Goal: Check status: Check status

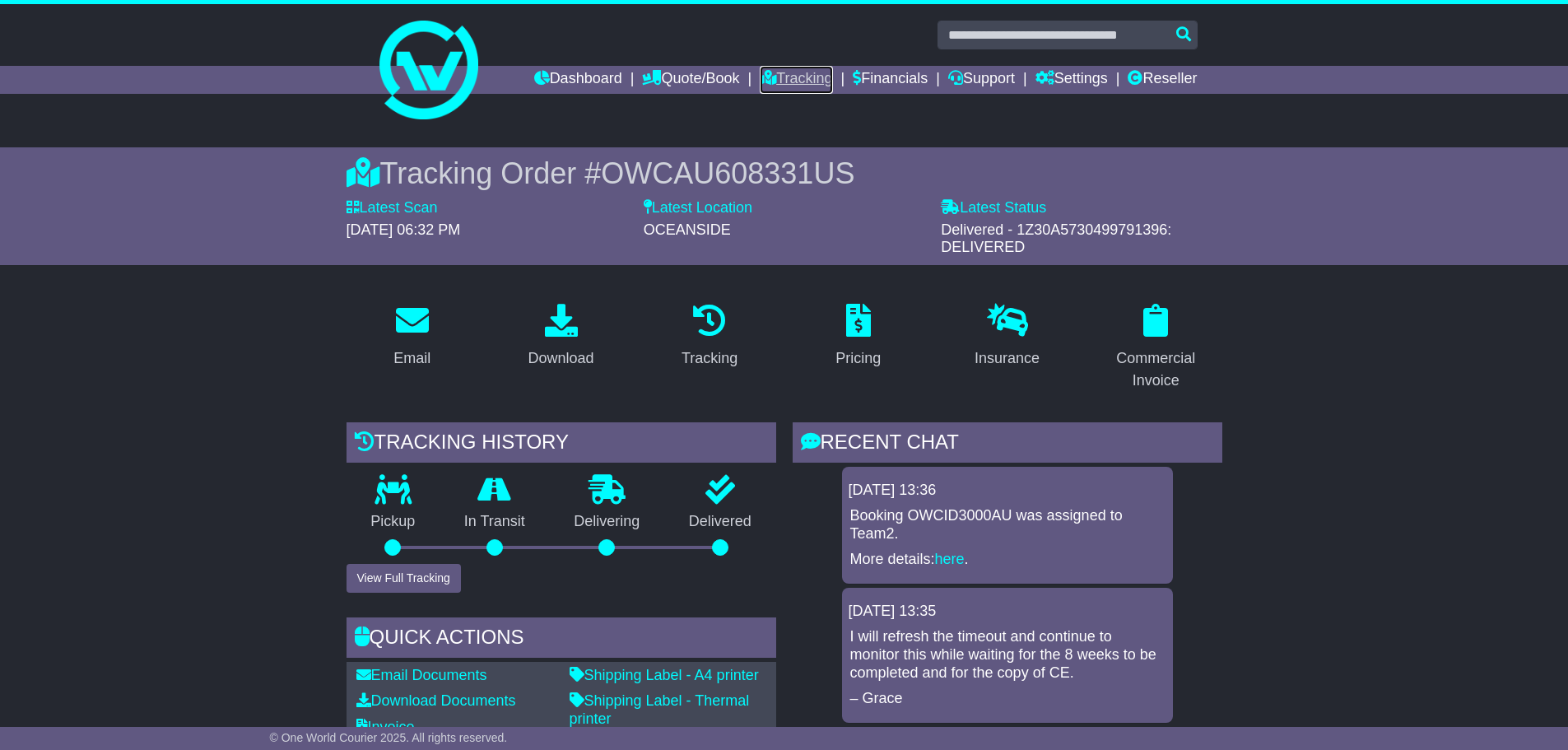
click at [781, 78] on link "Tracking" at bounding box center [796, 79] width 73 height 28
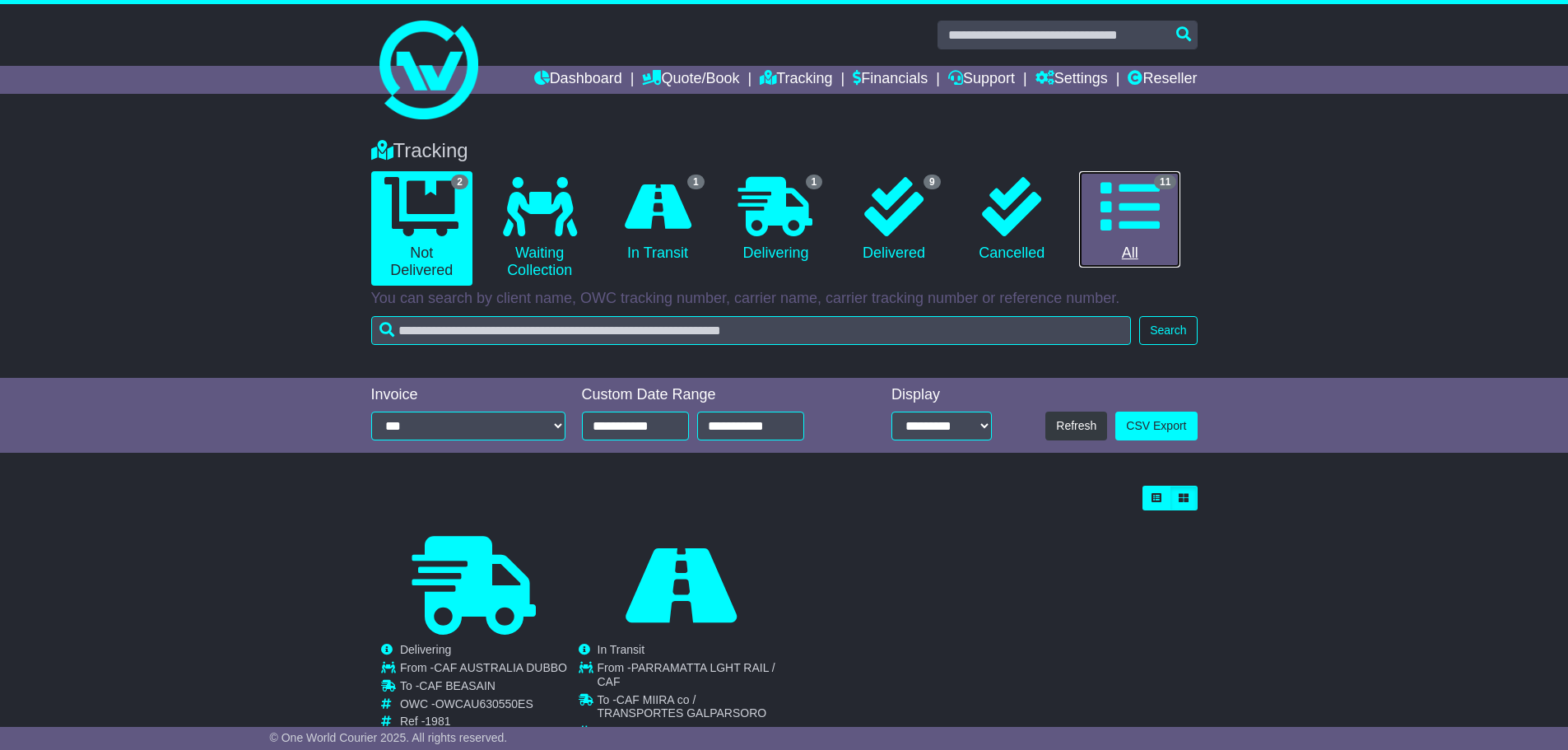
click at [1119, 198] on icon at bounding box center [1130, 207] width 59 height 59
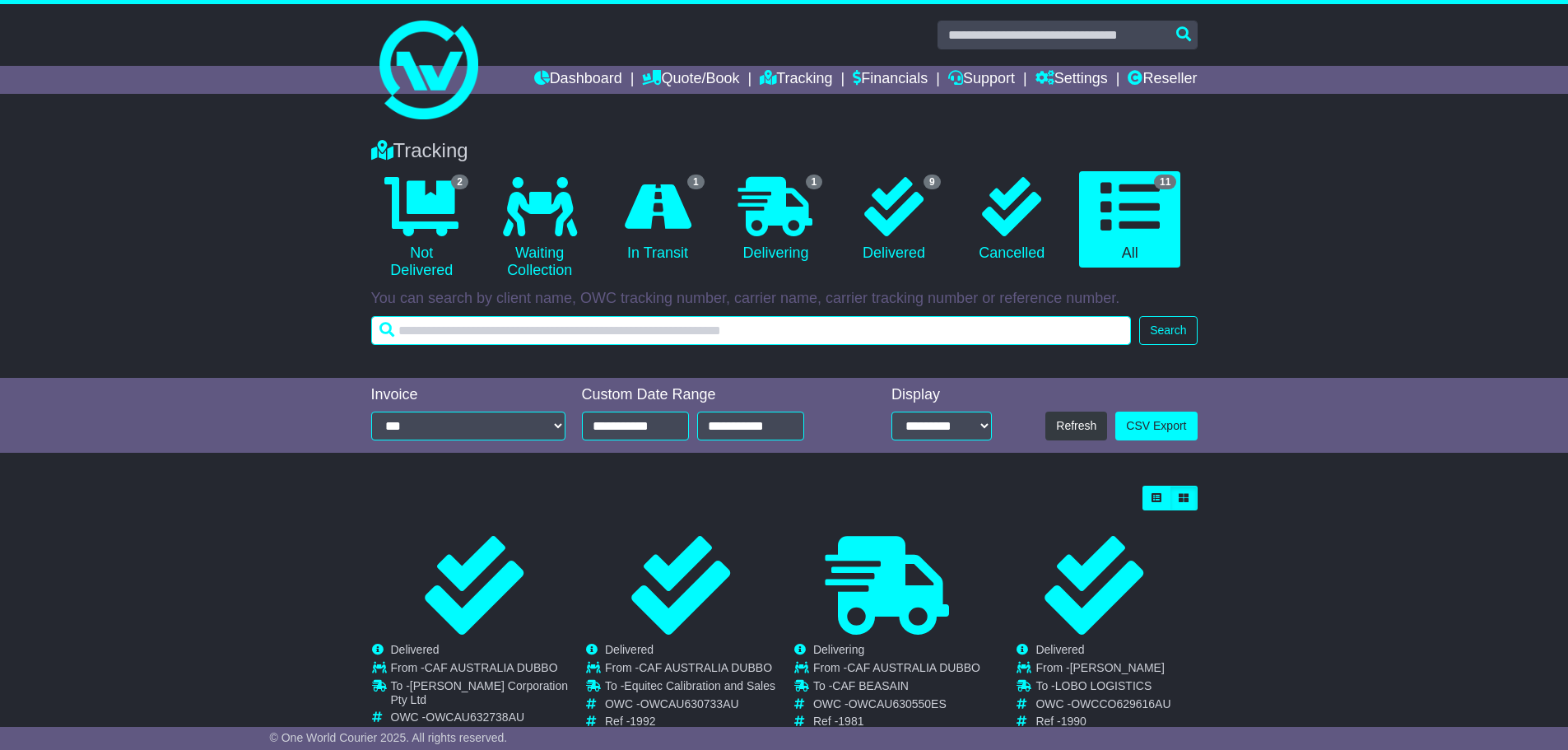
click at [560, 331] on input "text" at bounding box center [752, 331] width 761 height 29
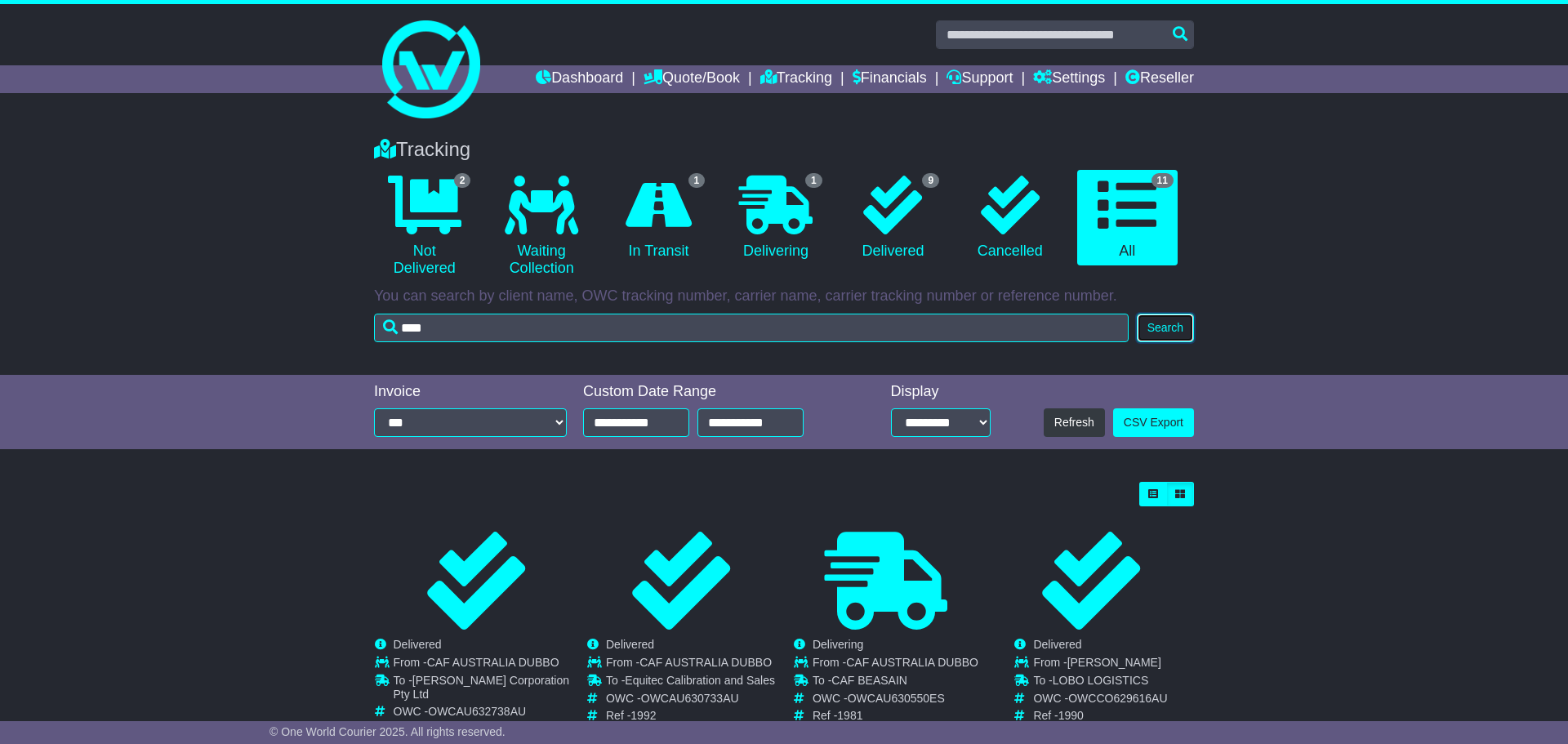
click at [1159, 318] on button "Search" at bounding box center [1165, 328] width 57 height 29
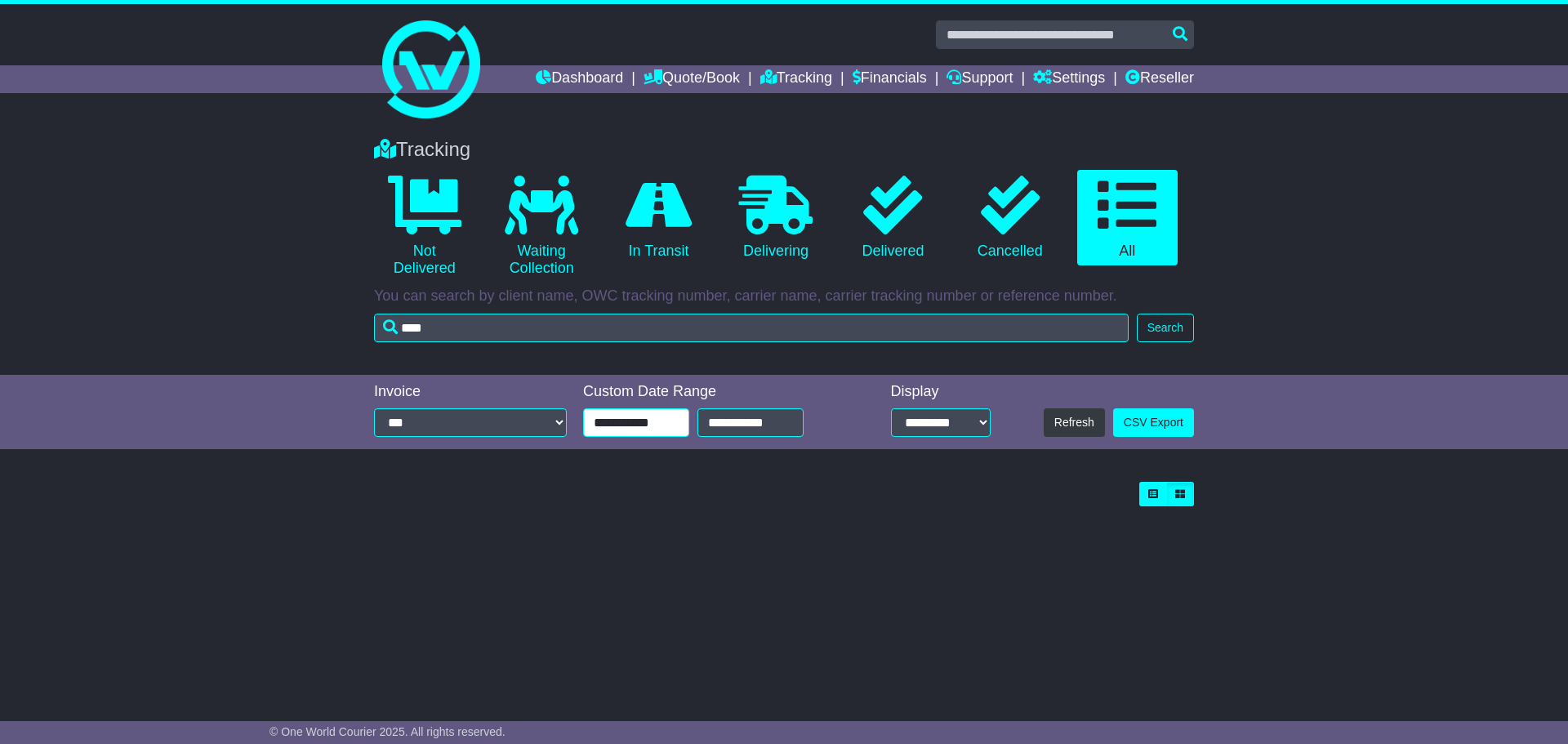
click at [619, 426] on input "**********" at bounding box center [636, 423] width 106 height 29
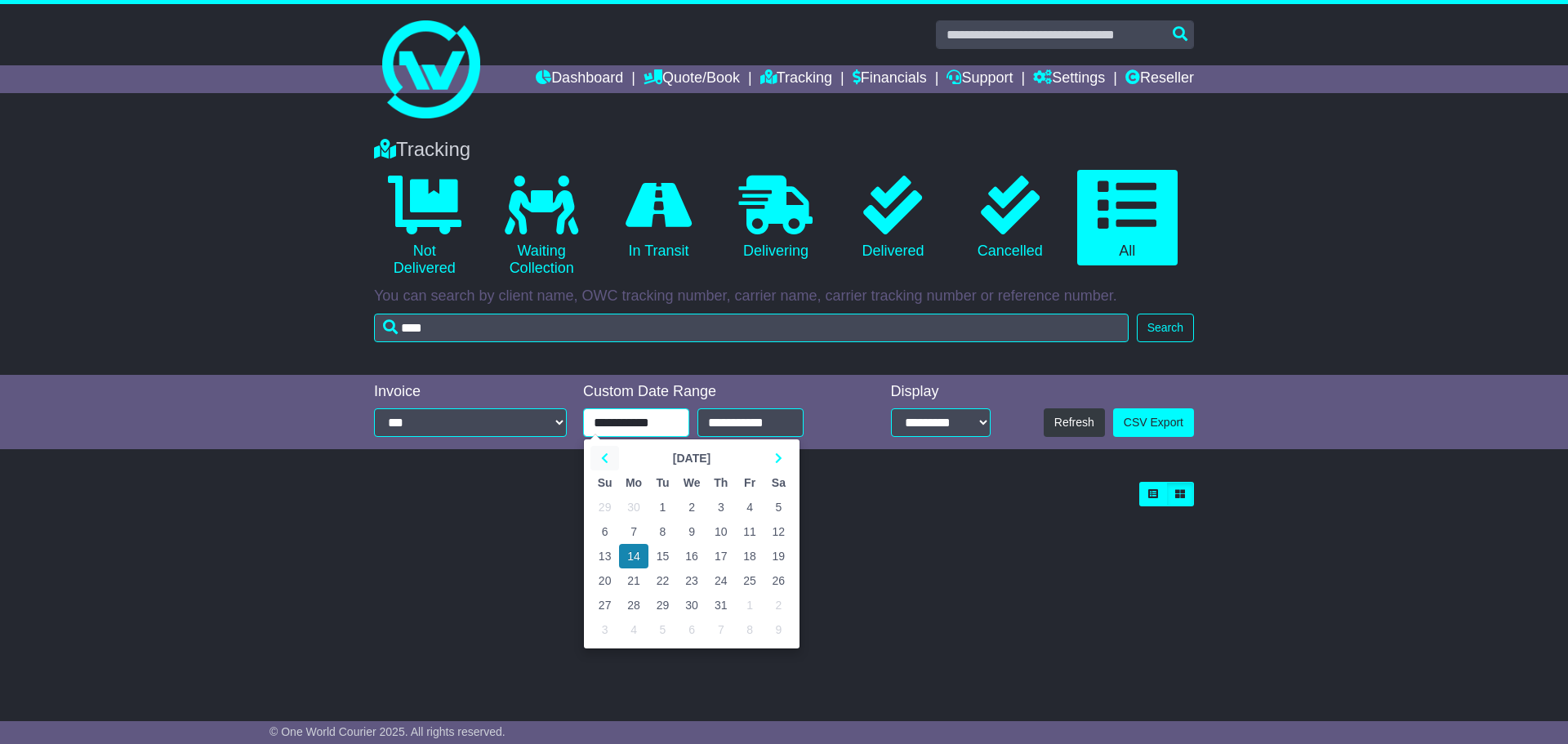
click at [603, 459] on icon at bounding box center [605, 458] width 7 height 12
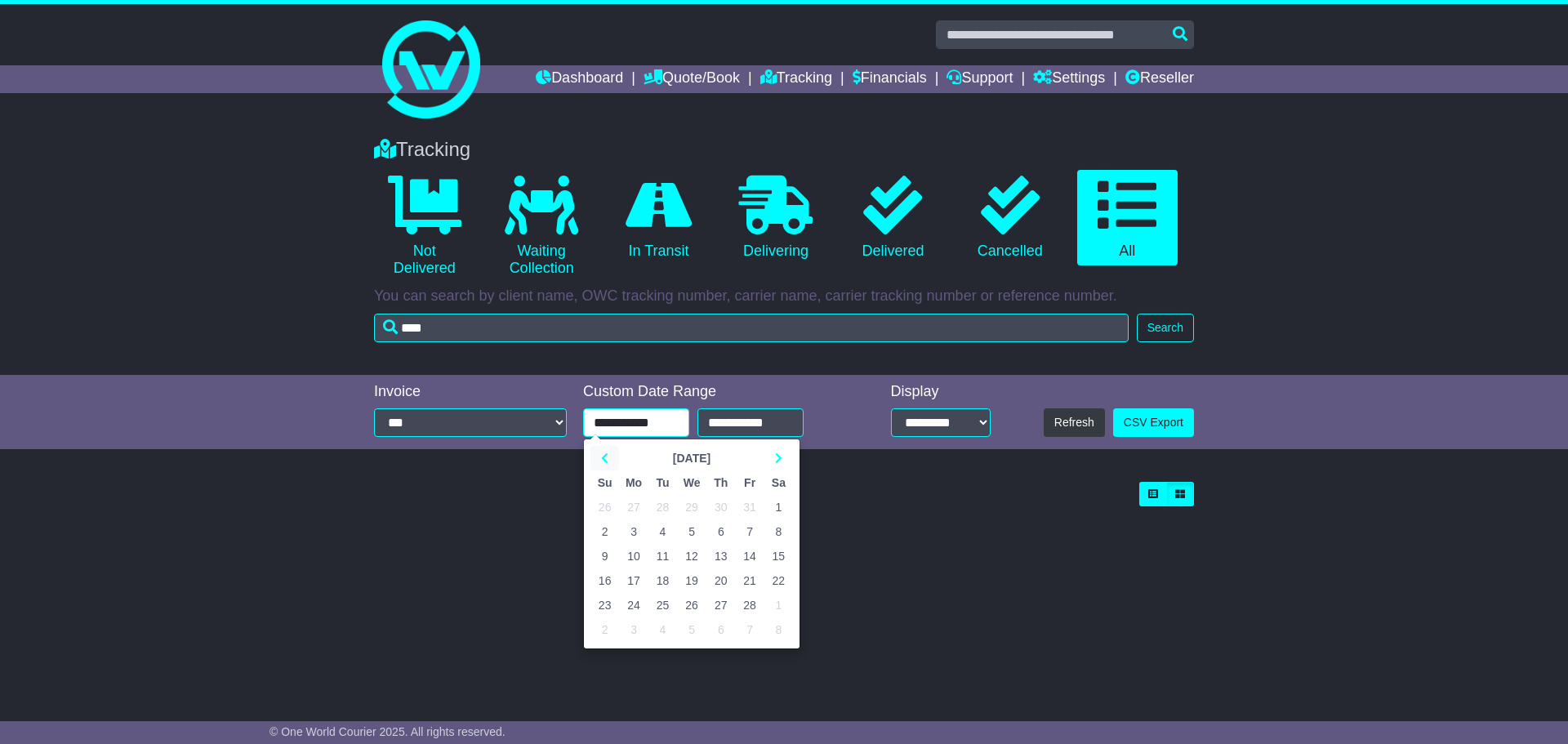
click at [603, 459] on icon at bounding box center [605, 458] width 7 height 12
click at [1167, 326] on button "Search" at bounding box center [1165, 328] width 57 height 29
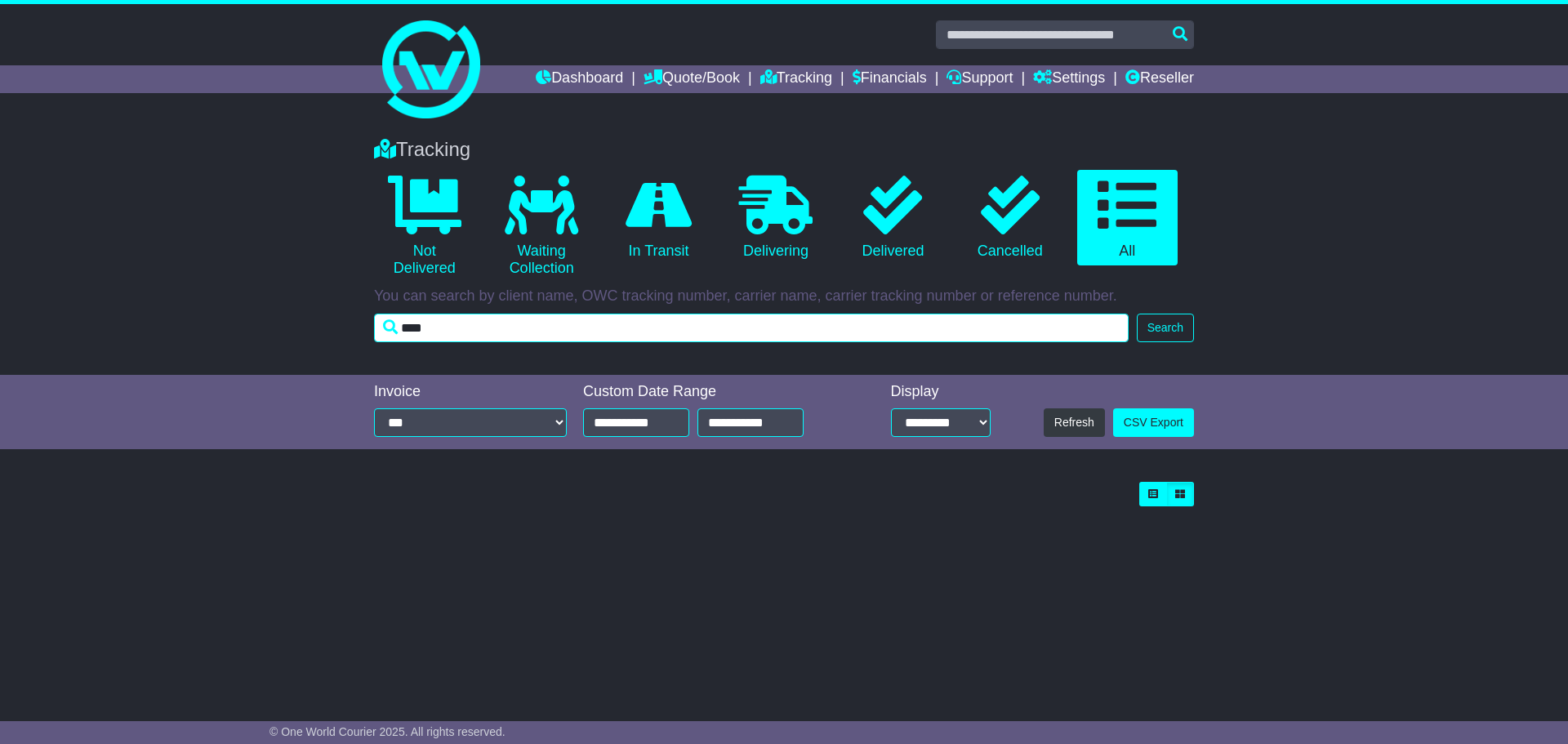
drag, startPoint x: 450, startPoint y: 326, endPoint x: 370, endPoint y: 336, distance: 80.6
click at [370, 335] on div "Tracking 0 Not Delivered 0 Waiting Collection 0 In Transit 0 Delivering 0 0 0" at bounding box center [783, 236] width 836 height 228
type input "**********"
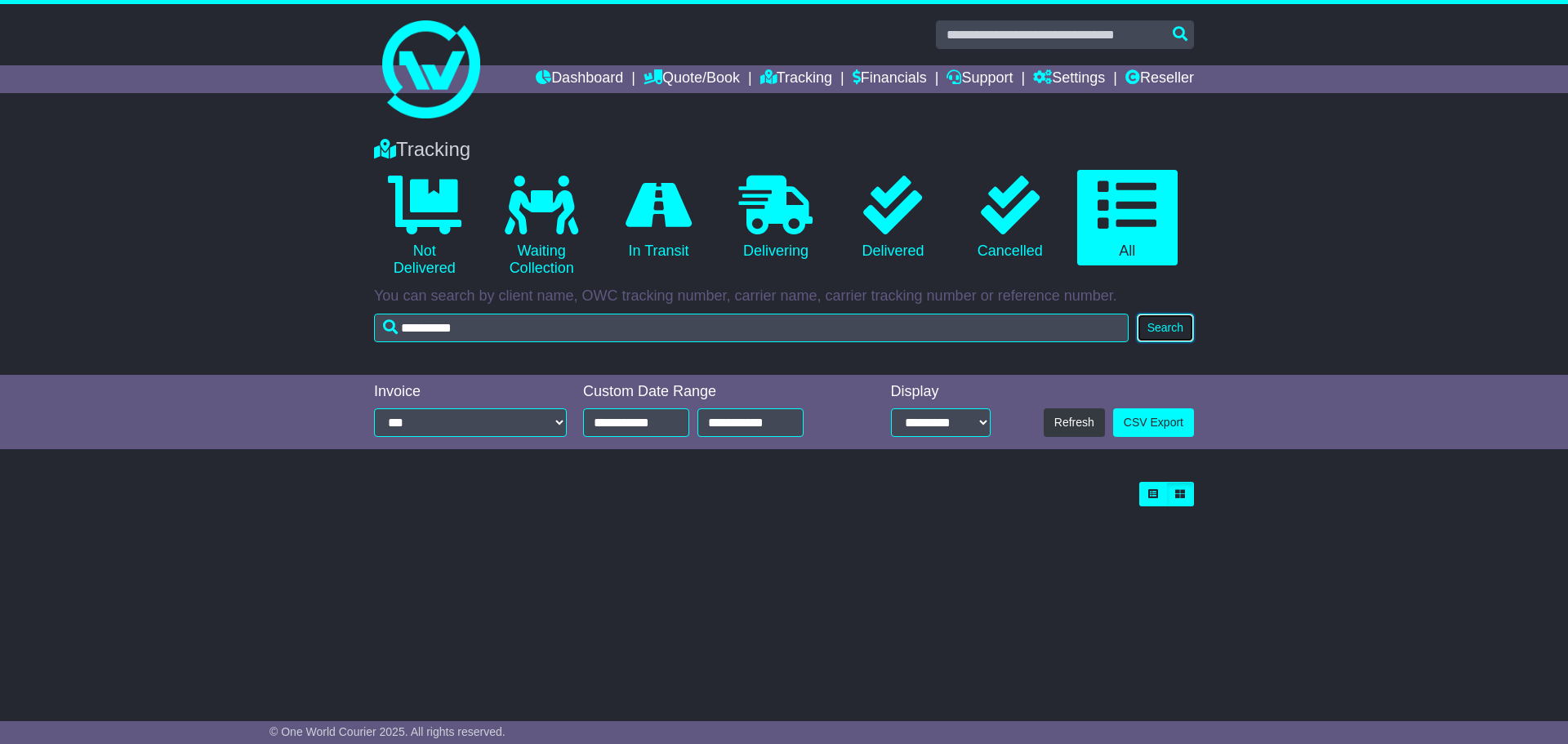
click at [1168, 324] on button "Search" at bounding box center [1165, 328] width 57 height 29
click at [903, 218] on icon at bounding box center [893, 205] width 59 height 59
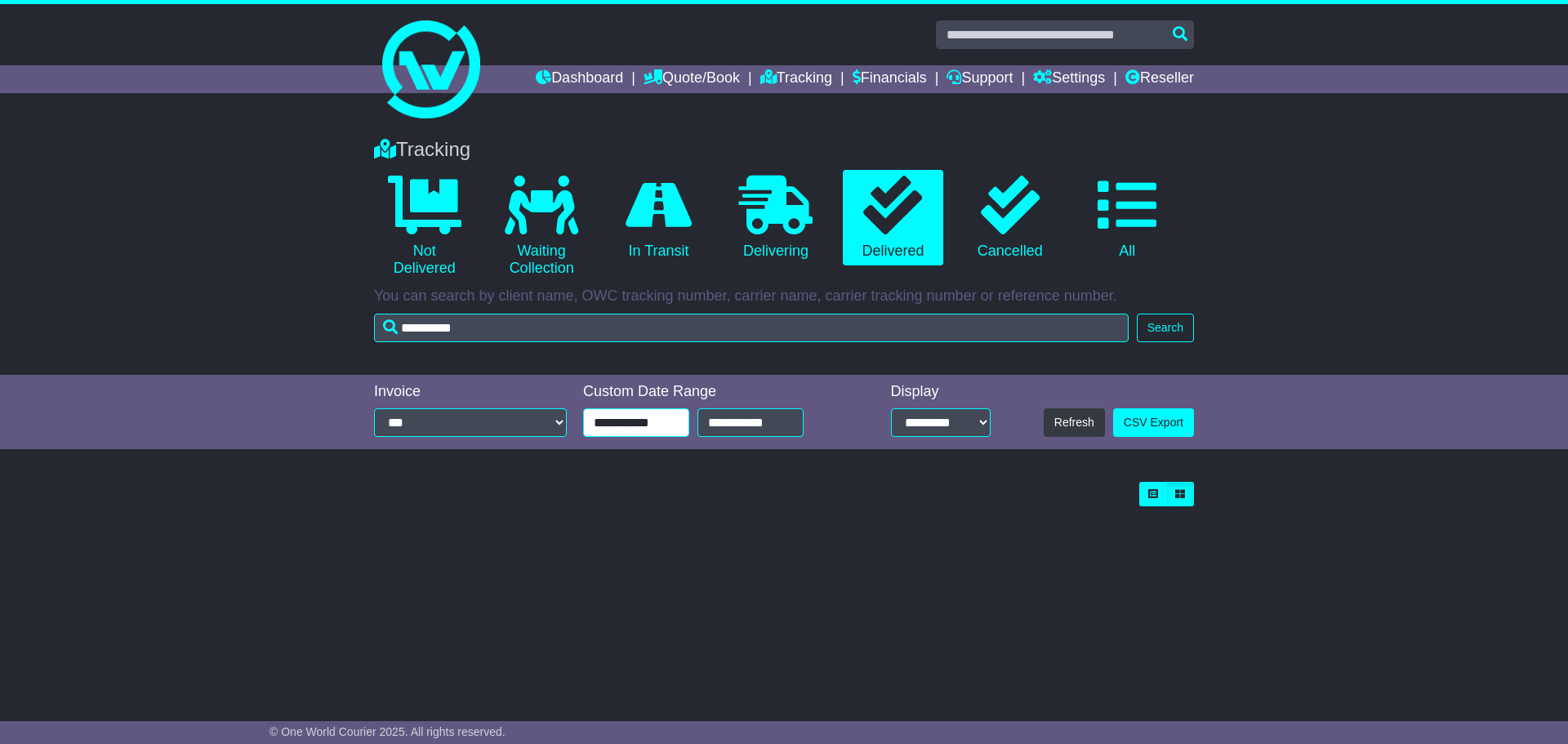
click at [604, 423] on input "**********" at bounding box center [636, 423] width 106 height 29
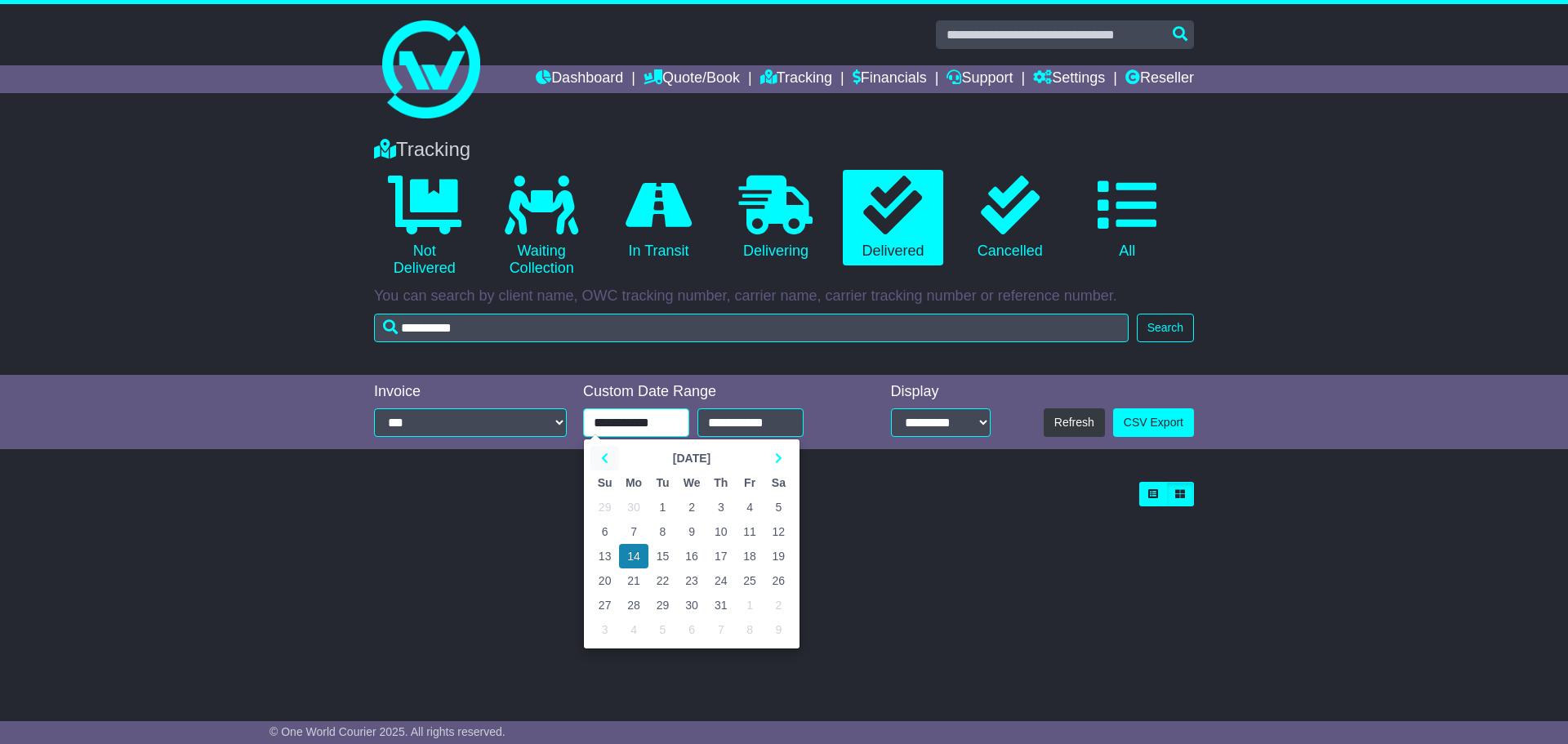
click at [603, 459] on icon at bounding box center [605, 458] width 7 height 12
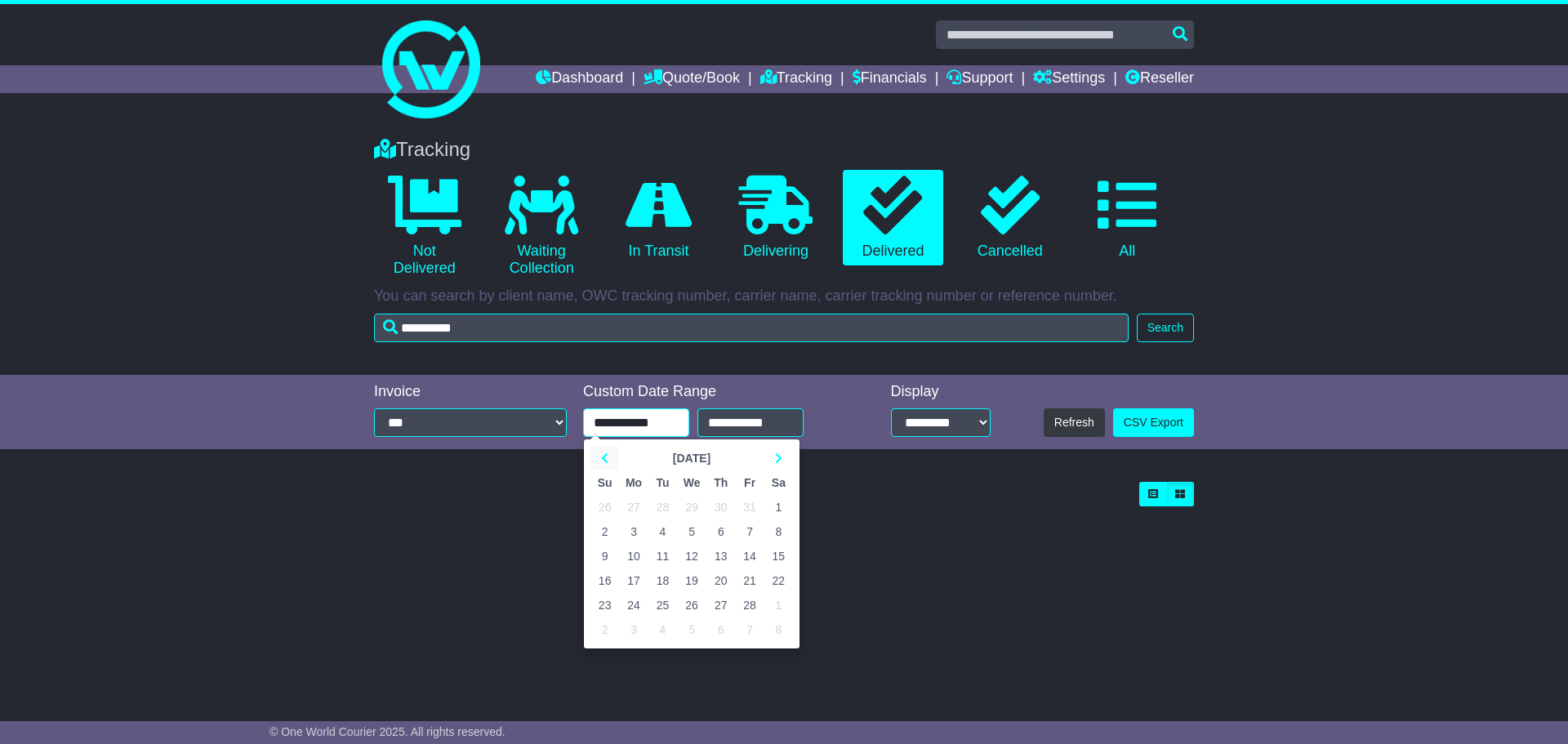
click at [603, 459] on icon at bounding box center [605, 458] width 7 height 12
click at [656, 504] on td "29" at bounding box center [663, 507] width 29 height 24
type input "**********"
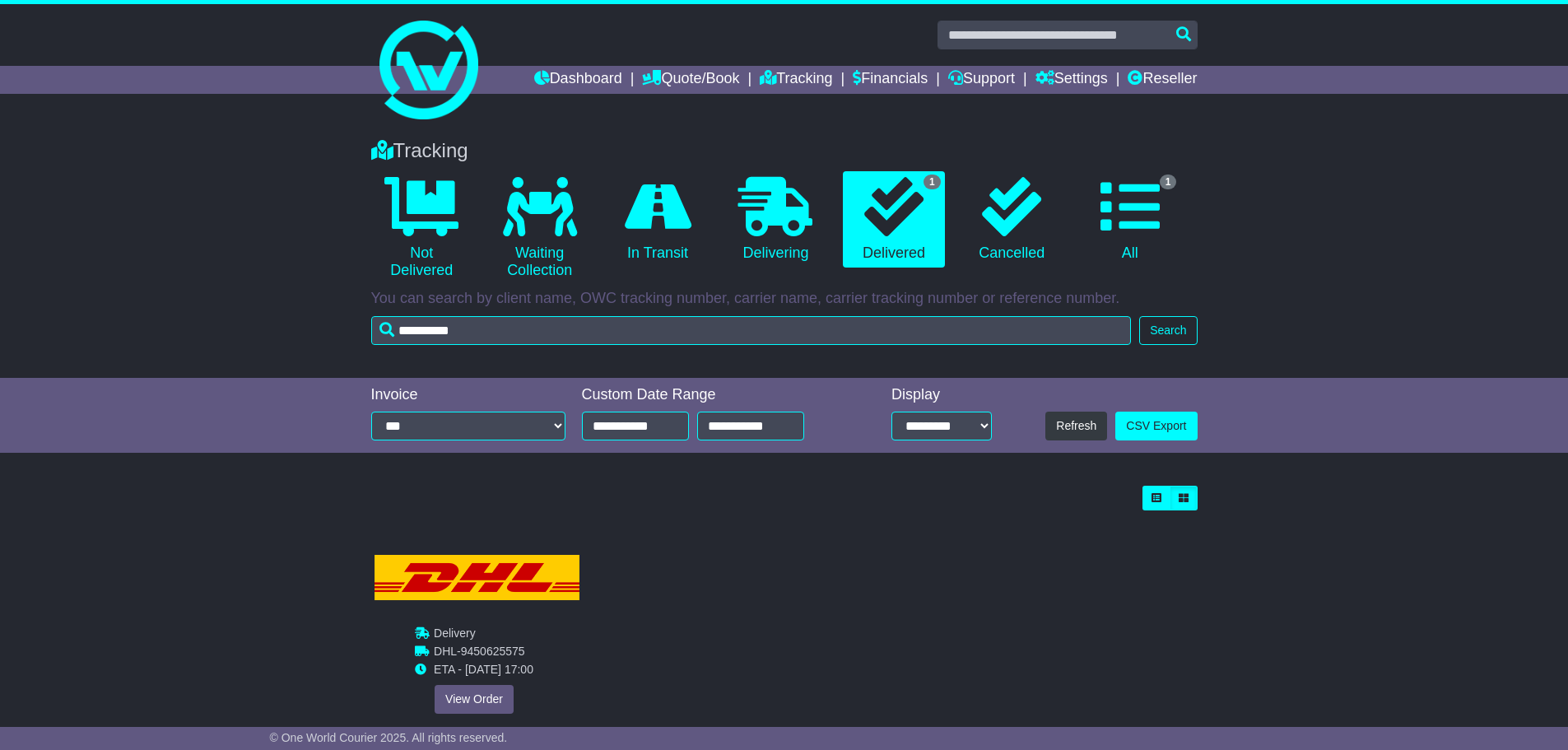
scroll to position [50, 0]
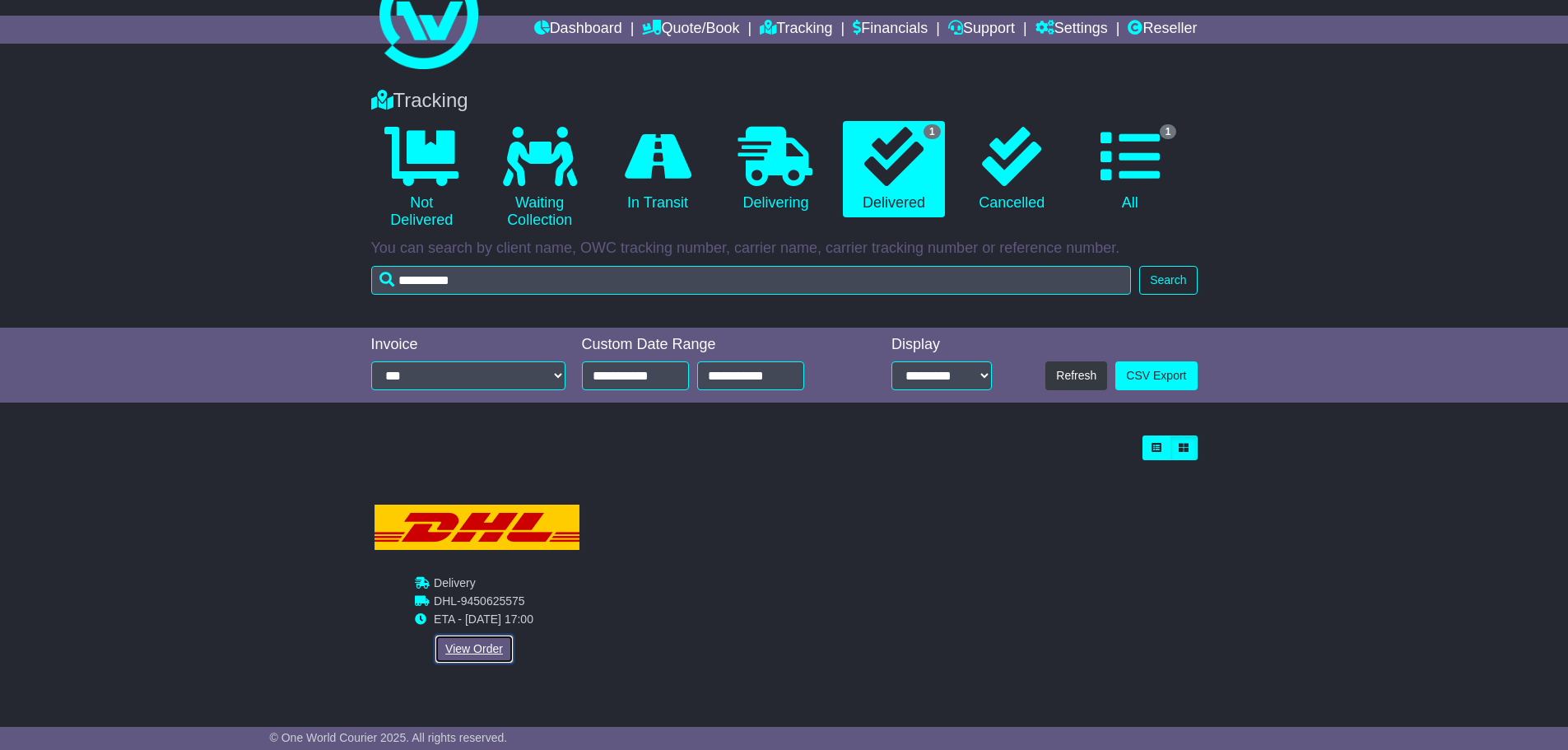
click at [461, 648] on link "View Order" at bounding box center [474, 649] width 79 height 29
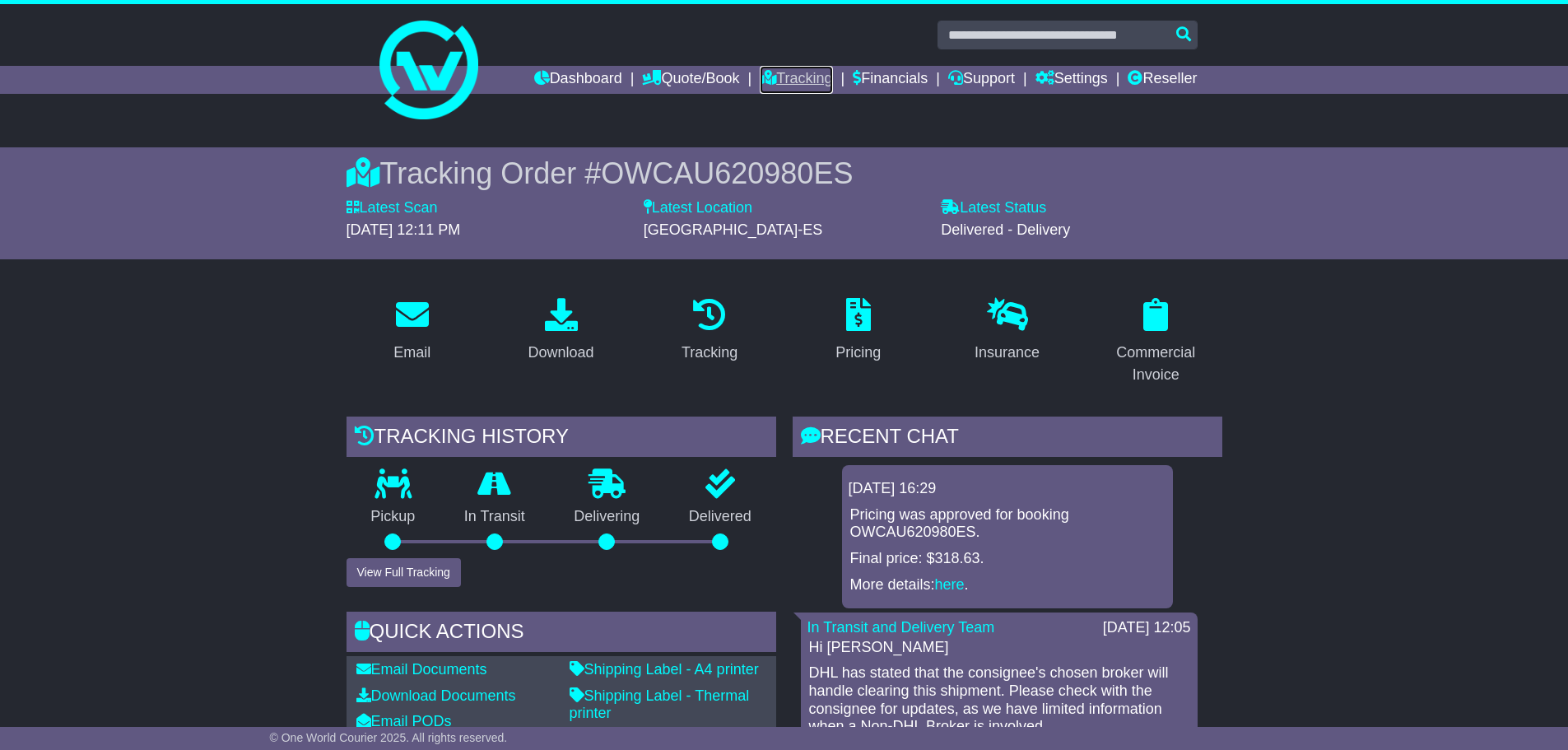
click at [783, 80] on link "Tracking" at bounding box center [796, 79] width 73 height 28
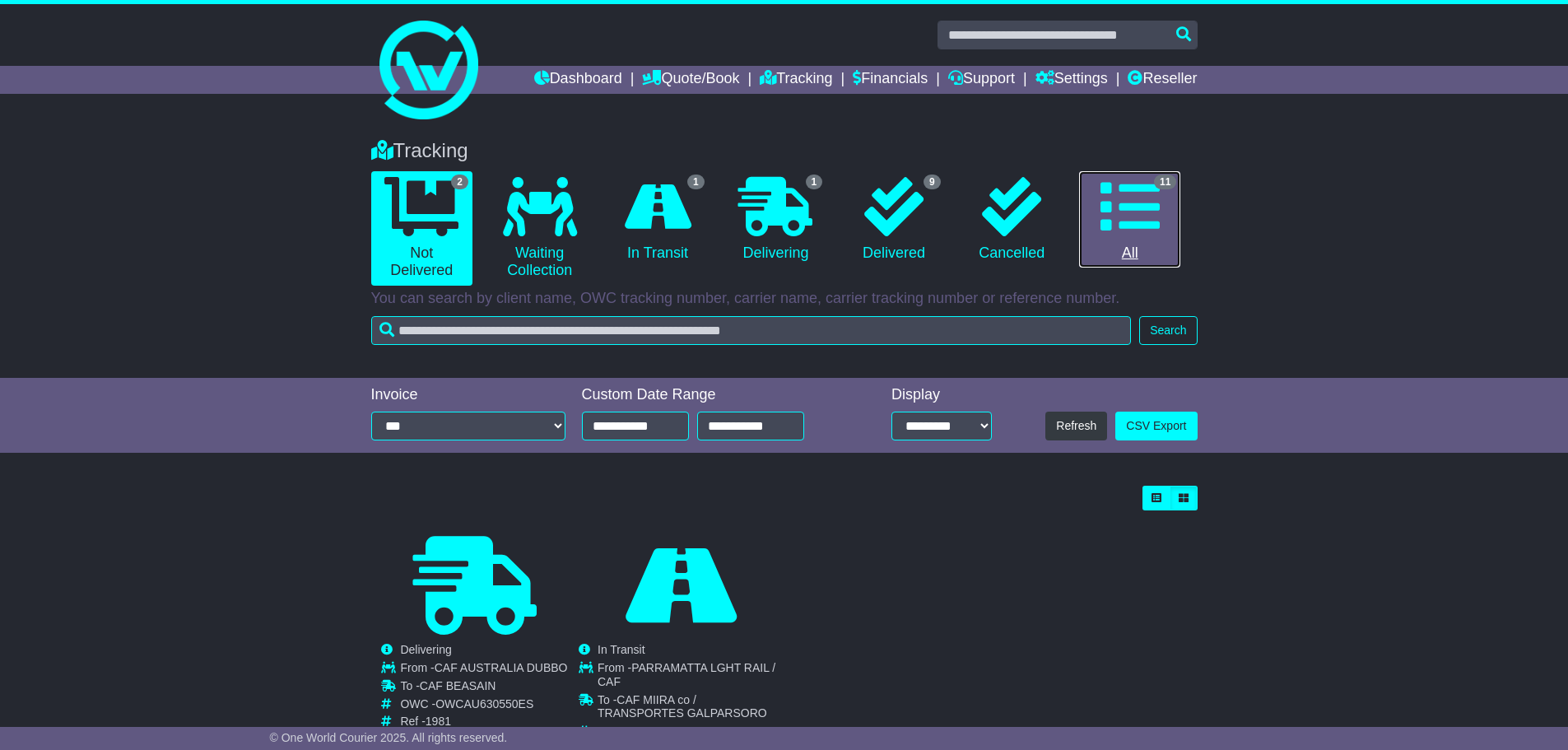
click at [1137, 206] on icon at bounding box center [1130, 207] width 59 height 59
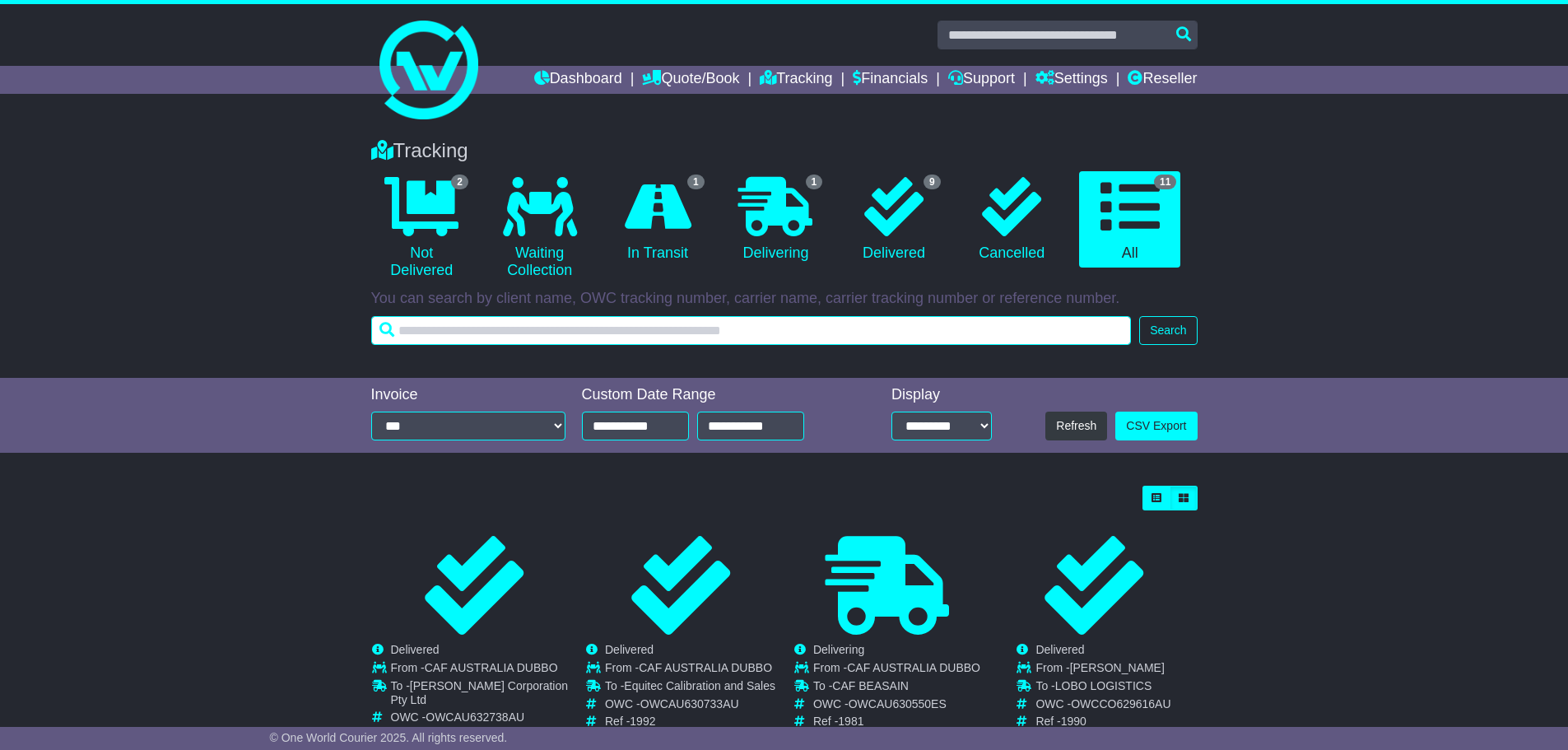
drag, startPoint x: 407, startPoint y: 327, endPoint x: 474, endPoint y: 355, distance: 72.6
click at [409, 327] on input "text" at bounding box center [752, 331] width 761 height 29
type input "****"
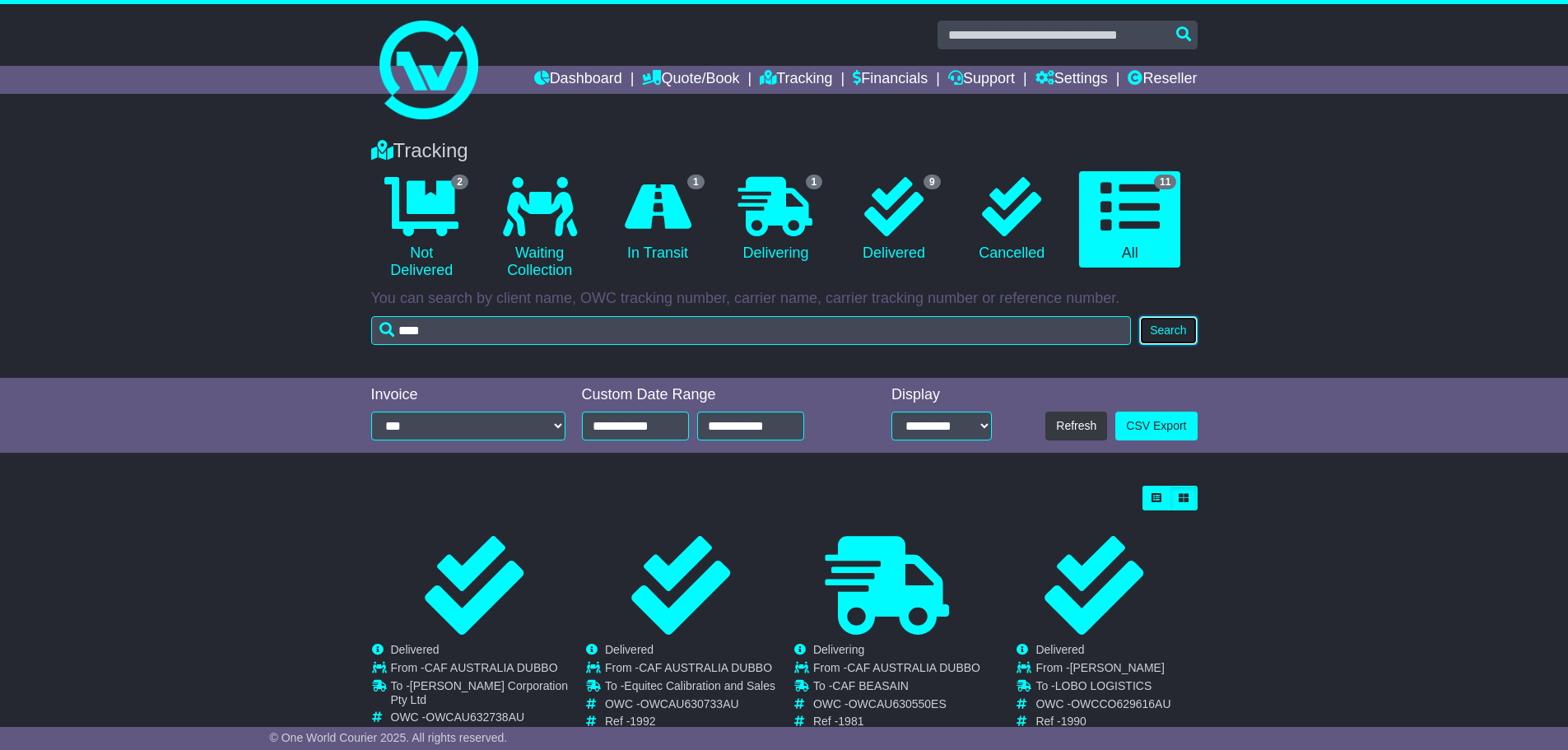
click at [1162, 328] on button "Search" at bounding box center [1168, 331] width 58 height 29
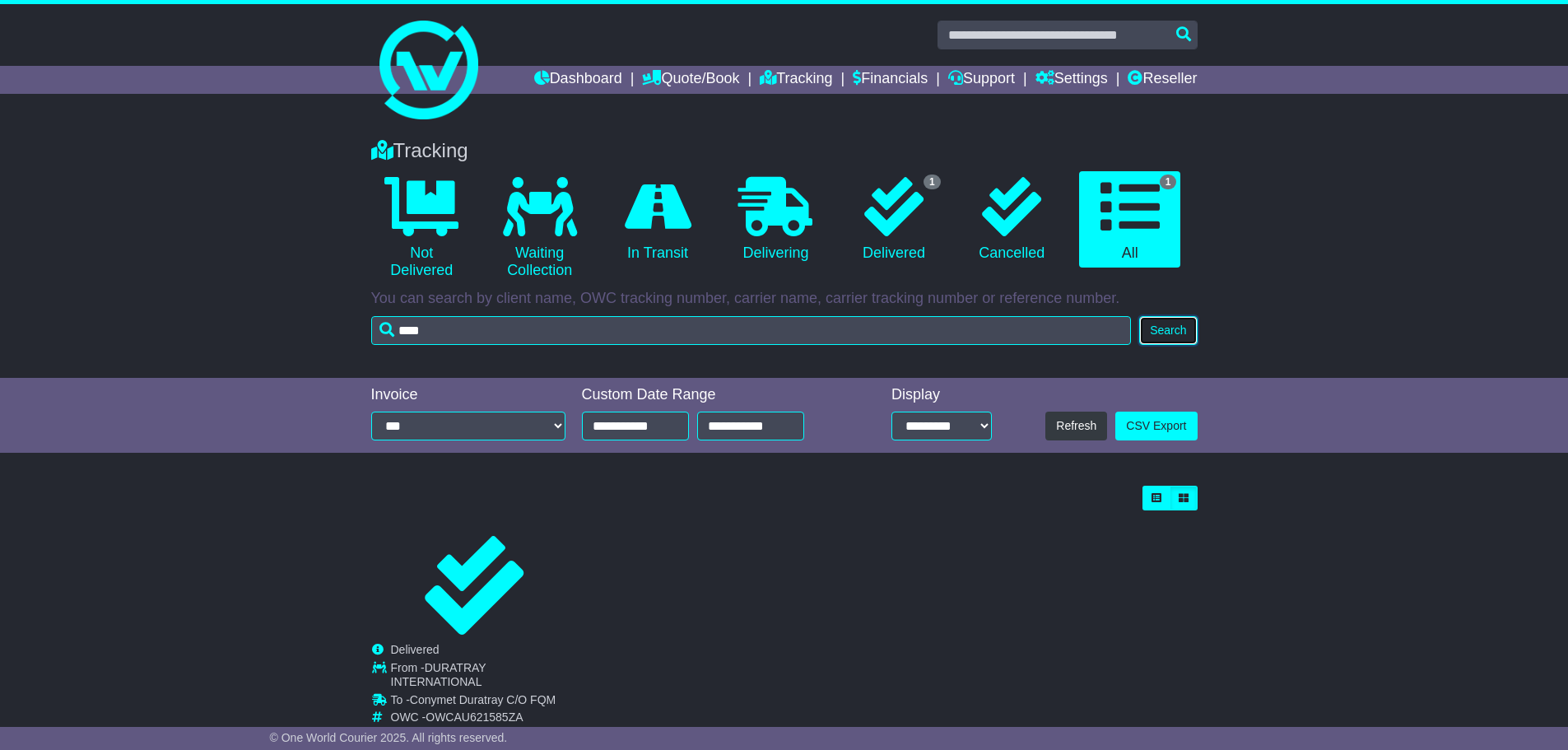
scroll to position [64, 0]
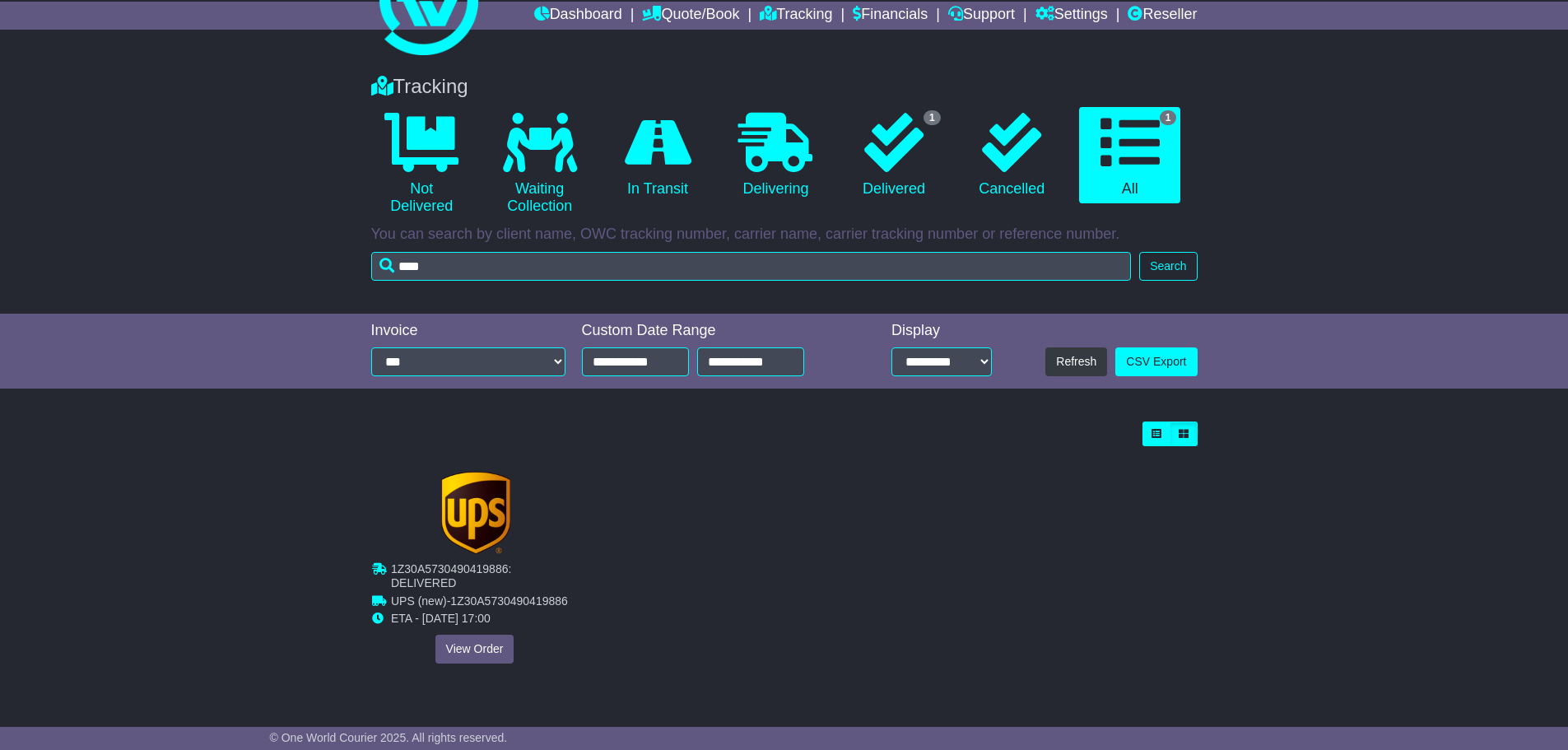
click at [443, 608] on td "UPS (new) - 1Z30A5730490419886" at bounding box center [484, 603] width 186 height 18
click at [468, 653] on link "View Order" at bounding box center [474, 649] width 79 height 29
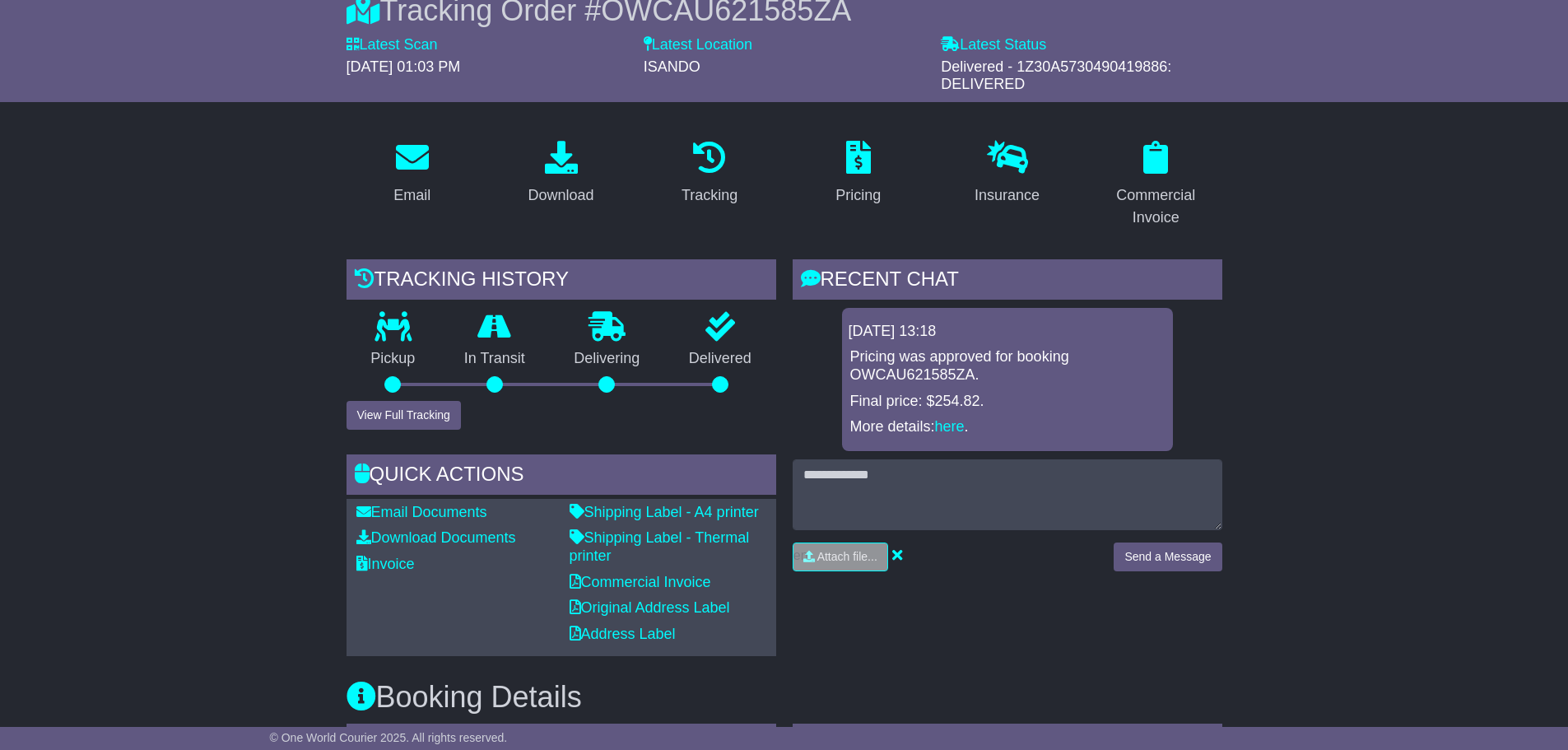
scroll to position [165, 0]
